Goal: Task Accomplishment & Management: Complete application form

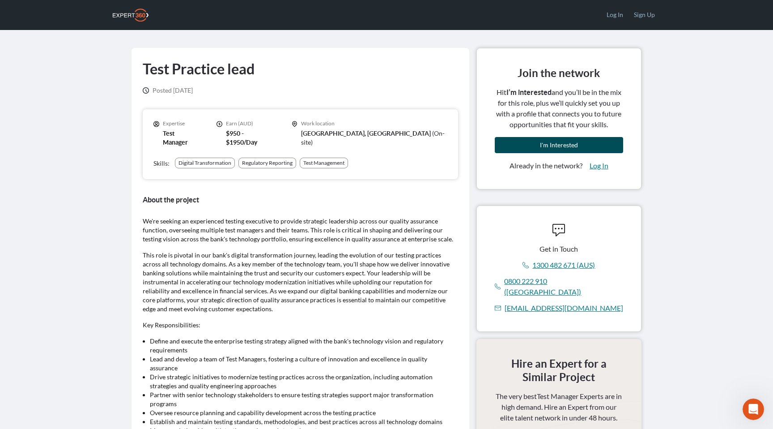
click at [565, 143] on span "I'm Interested" at bounding box center [559, 145] width 38 height 8
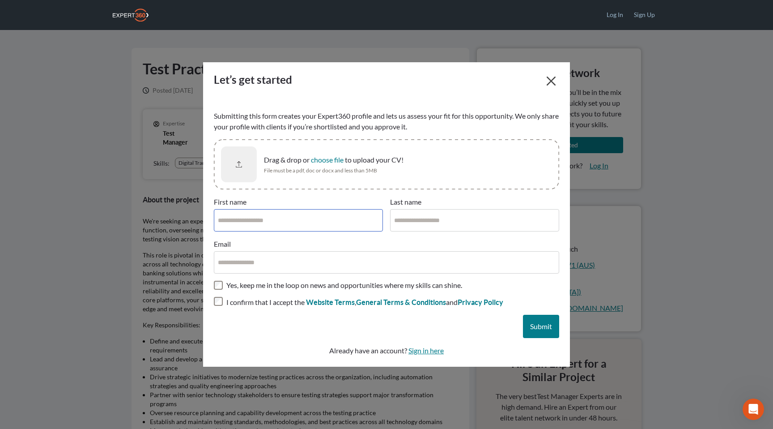
drag, startPoint x: 319, startPoint y: 218, endPoint x: 508, endPoint y: 229, distance: 188.6
click at [319, 218] on input "First name" at bounding box center [298, 220] width 169 height 22
drag, startPoint x: 283, startPoint y: 223, endPoint x: 248, endPoint y: 221, distance: 35.4
click at [233, 221] on input "**********" at bounding box center [298, 220] width 169 height 22
type input "**********"
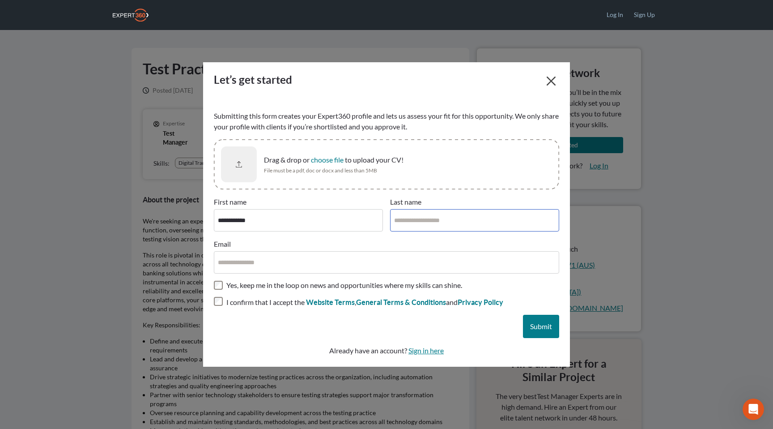
drag, startPoint x: 421, startPoint y: 223, endPoint x: 529, endPoint y: 223, distance: 108.3
click at [421, 223] on input "Last name" at bounding box center [474, 220] width 169 height 22
paste input "*******"
click at [395, 220] on input "**********" at bounding box center [474, 220] width 169 height 22
type input "**********"
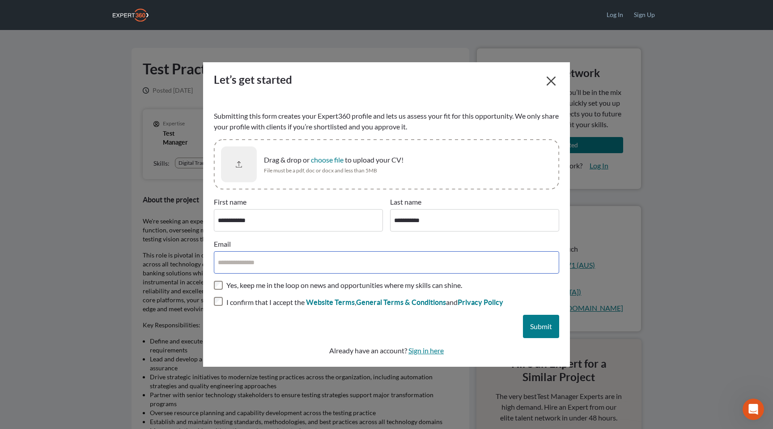
click at [295, 268] on input "Email" at bounding box center [386, 262] width 345 height 22
paste input "*******"
type input "**********"
click at [536, 330] on button "Submit" at bounding box center [541, 326] width 36 height 23
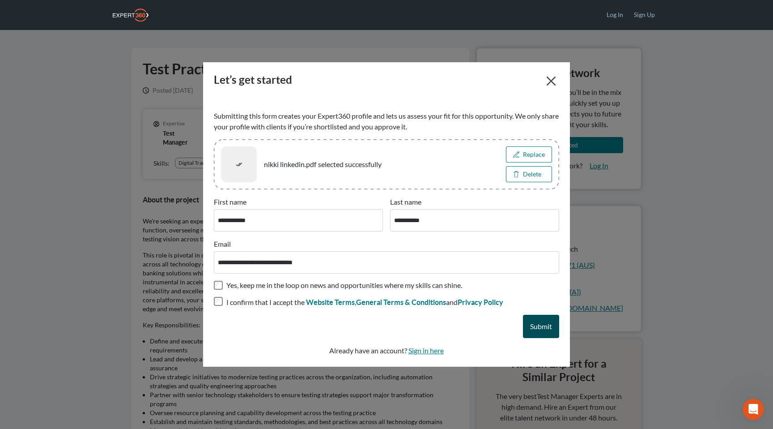
click at [541, 326] on span "Submit" at bounding box center [541, 326] width 22 height 9
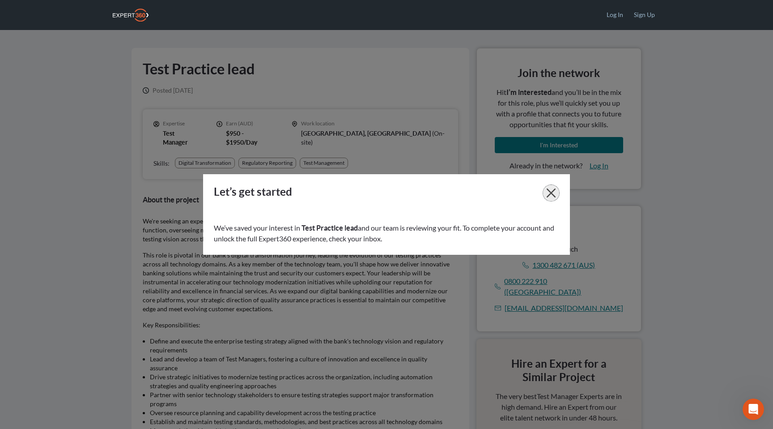
click at [555, 192] on icon "button" at bounding box center [551, 192] width 9 height 9
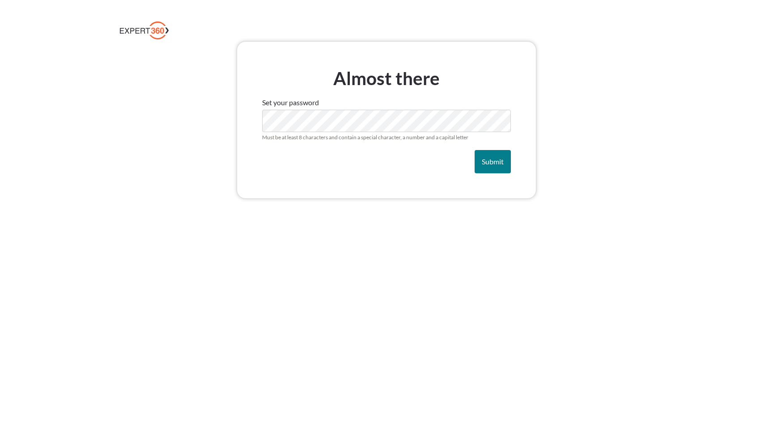
click at [211, 211] on div "Almost there Set your password Must be at least 8 characters and contain a spec…" at bounding box center [386, 132] width 773 height 183
drag, startPoint x: 234, startPoint y: 258, endPoint x: 238, endPoint y: 254, distance: 5.7
click at [234, 256] on div "Almost there Set your password Must be at least 8 characters and contain a spec…" at bounding box center [386, 214] width 773 height 429
click at [482, 161] on span "Submit" at bounding box center [493, 161] width 22 height 9
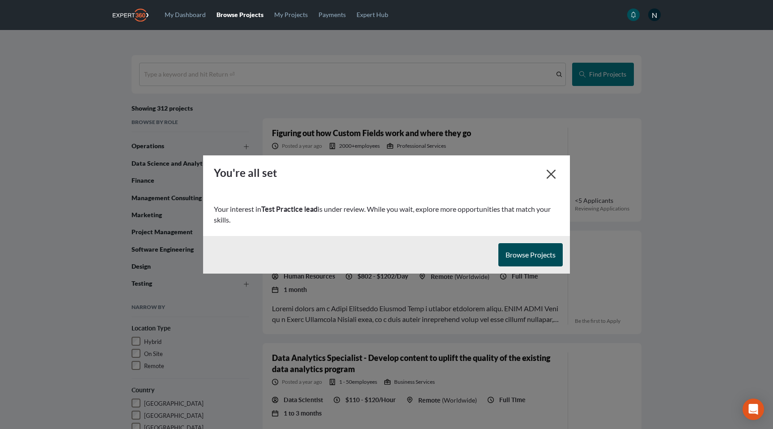
click at [533, 253] on span "Browse Projects" at bounding box center [531, 254] width 50 height 9
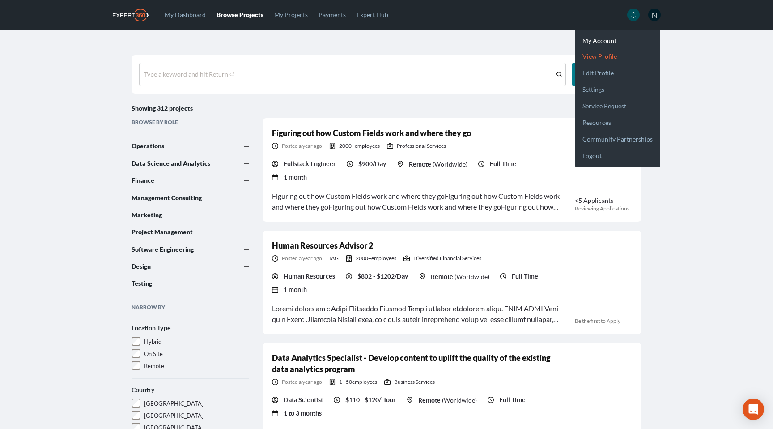
click at [599, 55] on link "View profile" at bounding box center [617, 52] width 85 height 17
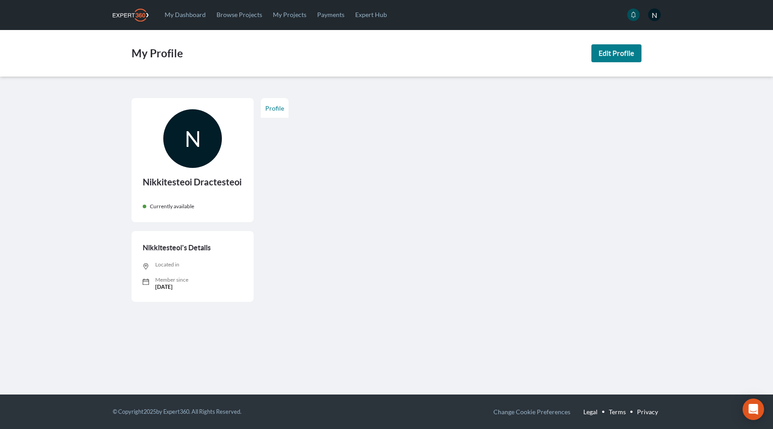
drag, startPoint x: 270, startPoint y: 110, endPoint x: 279, endPoint y: 110, distance: 8.5
click at [271, 110] on span "Profile" at bounding box center [274, 108] width 19 height 8
click at [273, 111] on span "Profile" at bounding box center [274, 108] width 19 height 8
click at [178, 17] on link "My dashboard" at bounding box center [185, 14] width 52 height 29
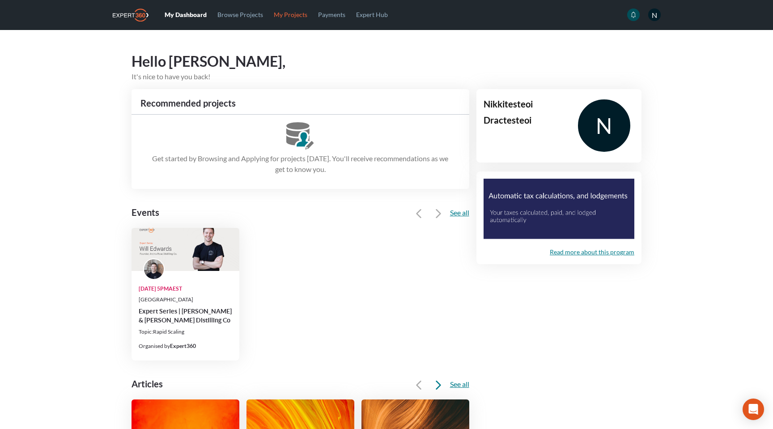
click at [282, 13] on link "My Projects" at bounding box center [290, 14] width 44 height 29
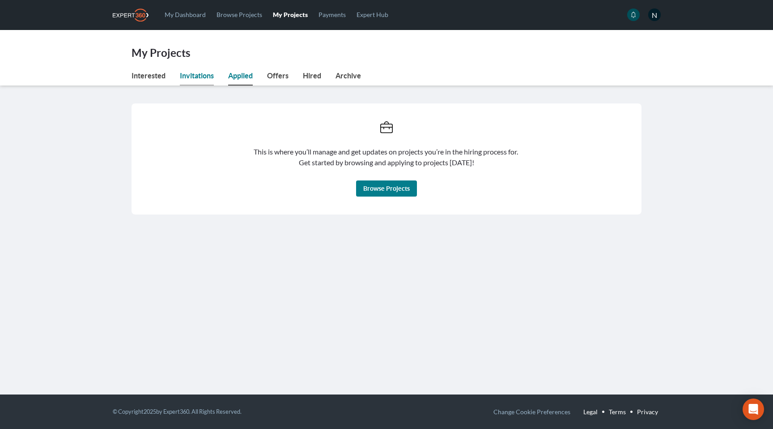
click at [188, 76] on link "Invitations" at bounding box center [197, 77] width 34 height 15
click at [147, 77] on link "Interested" at bounding box center [149, 77] width 34 height 15
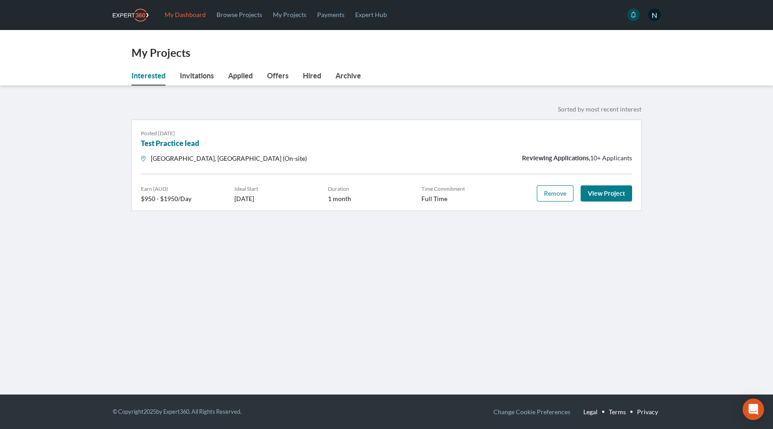
click at [187, 17] on link "My dashboard" at bounding box center [185, 14] width 52 height 29
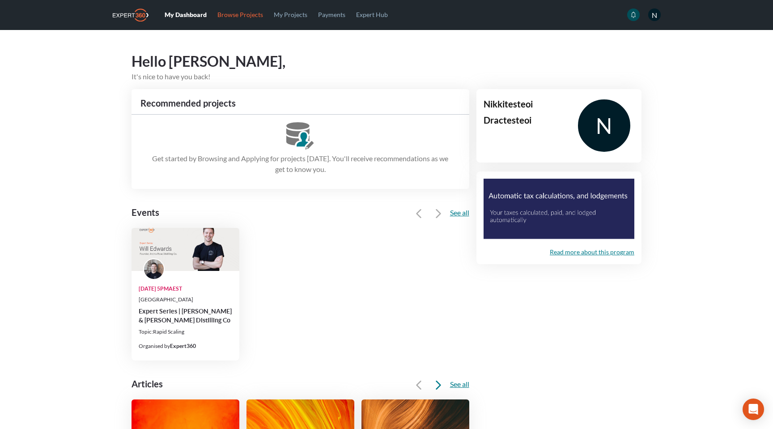
click at [251, 13] on link "Browse Projects" at bounding box center [240, 14] width 56 height 29
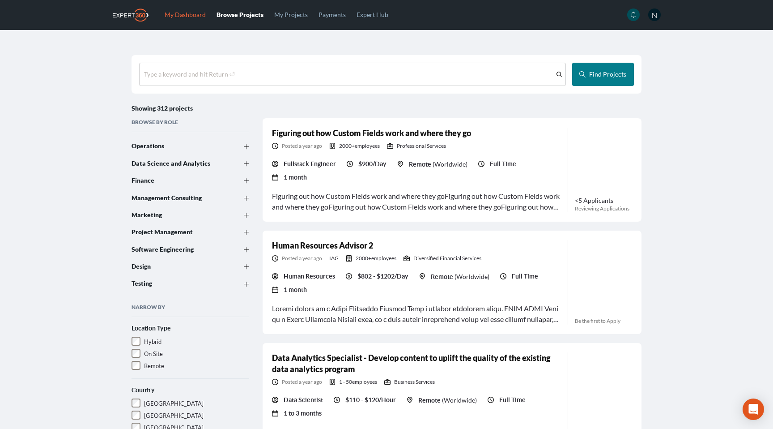
click at [195, 15] on link "My dashboard" at bounding box center [185, 14] width 52 height 29
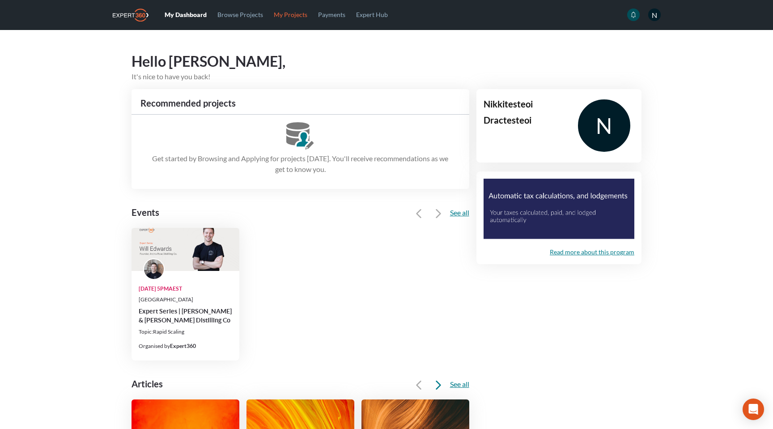
click at [285, 21] on link "My Projects" at bounding box center [290, 14] width 44 height 29
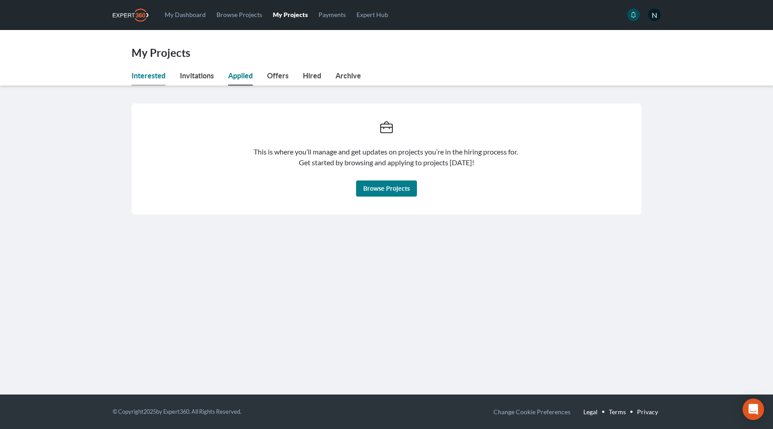
click at [152, 79] on link "Interested" at bounding box center [149, 77] width 34 height 15
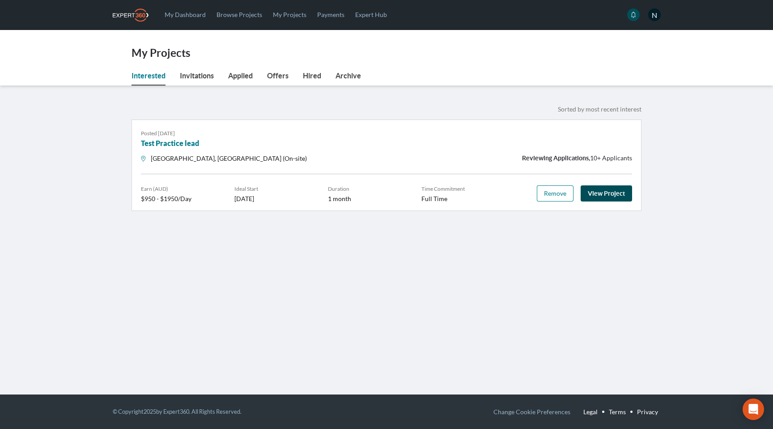
click at [613, 194] on link "View Project" at bounding box center [606, 193] width 51 height 16
click at [611, 192] on link "View Project" at bounding box center [606, 193] width 51 height 16
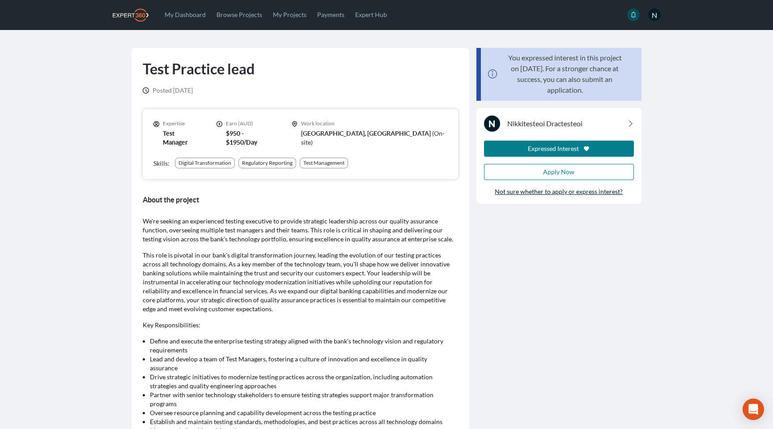
click at [588, 193] on link "Not sure whether to apply or express interest?" at bounding box center [559, 191] width 128 height 9
